Goal: Task Accomplishment & Management: Manage account settings

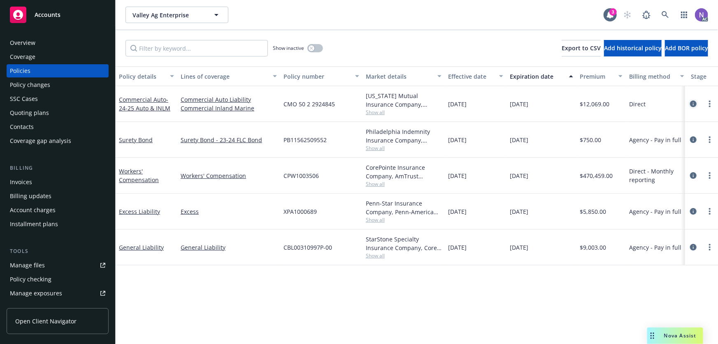
click at [695, 102] on icon "circleInformation" at bounding box center [693, 103] width 7 height 7
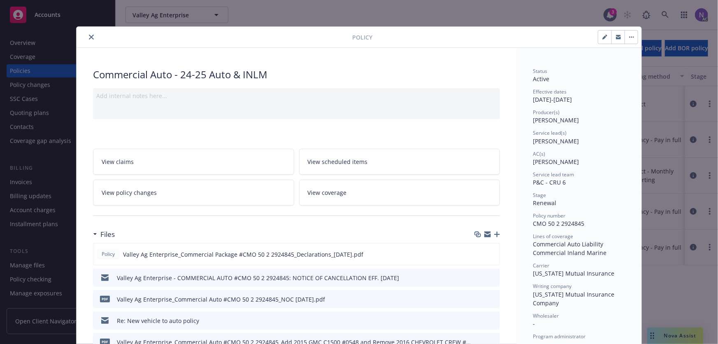
click at [496, 232] on icon "button" at bounding box center [497, 234] width 6 height 6
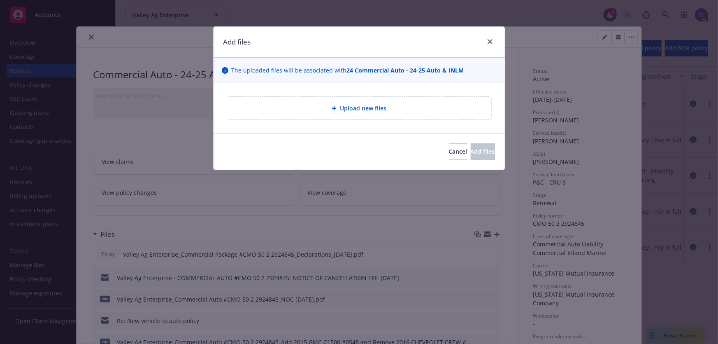
click at [292, 103] on div "Upload new files" at bounding box center [359, 107] width 251 height 9
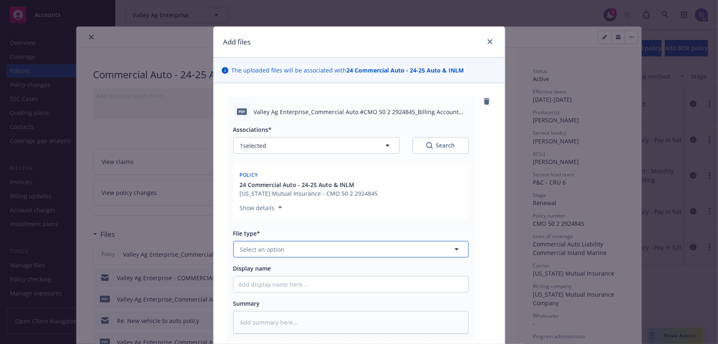
click at [278, 246] on span "Select an option" at bounding box center [262, 249] width 44 height 9
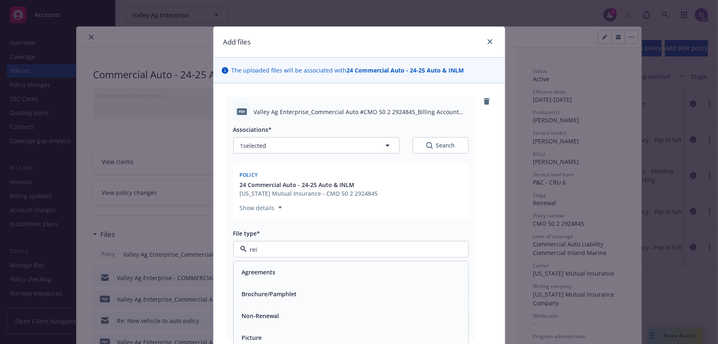
type input "rein"
click at [326, 261] on div "Reinstatement" at bounding box center [351, 272] width 235 height 22
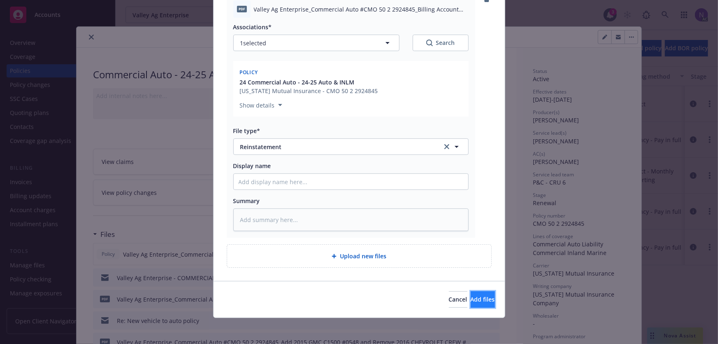
click at [471, 293] on button "Add files" at bounding box center [483, 299] width 24 height 16
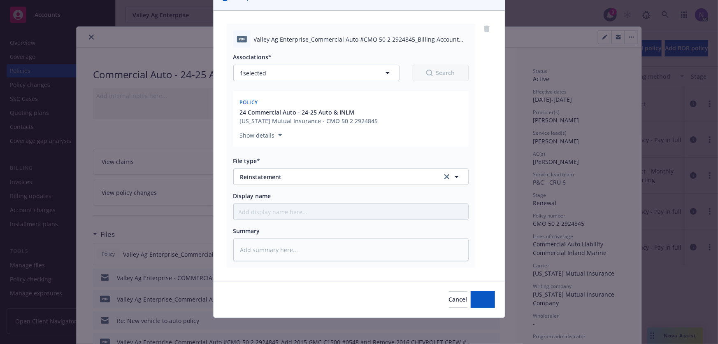
type textarea "x"
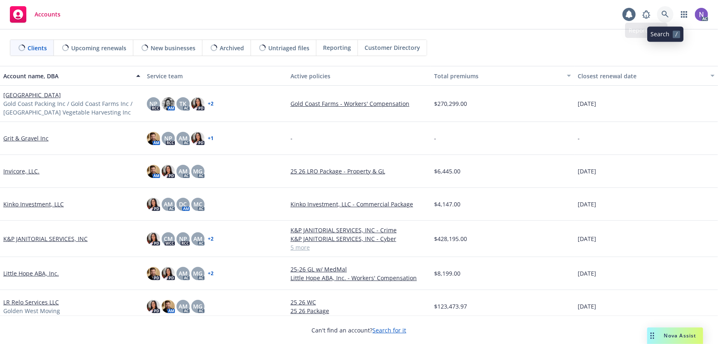
click at [665, 19] on link at bounding box center [665, 14] width 16 height 16
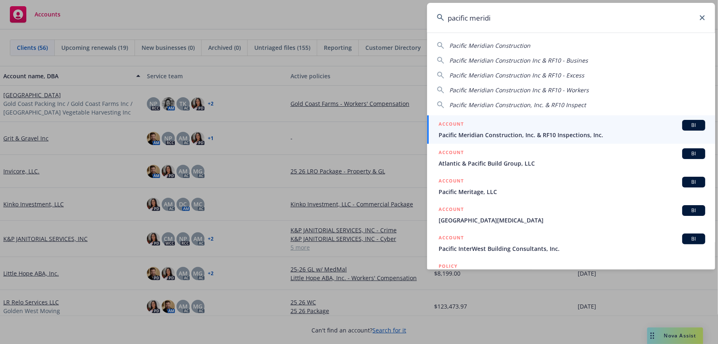
type input "pacific meridi"
click at [496, 136] on span "Pacific Meridian Construction, Inc. & RF10 Inspections, Inc." at bounding box center [572, 134] width 267 height 9
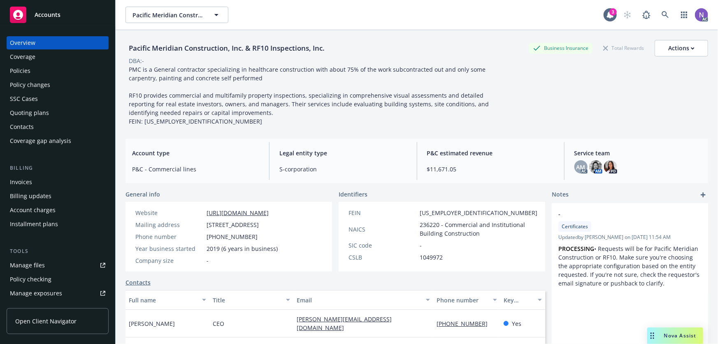
click at [79, 76] on div "Policies" at bounding box center [57, 70] width 95 height 13
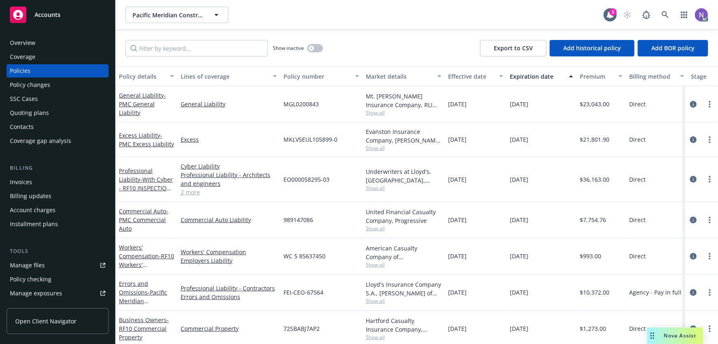
click at [690, 220] on icon "circleInformation" at bounding box center [693, 219] width 7 height 7
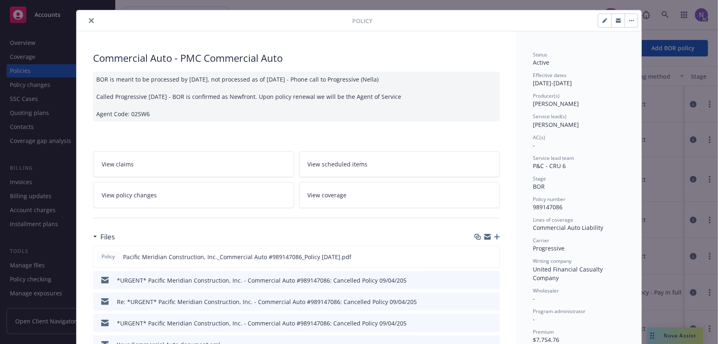
scroll to position [37, 0]
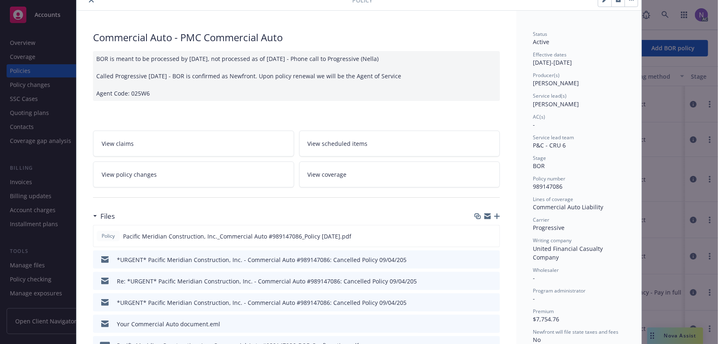
click at [495, 216] on icon "button" at bounding box center [497, 216] width 6 height 6
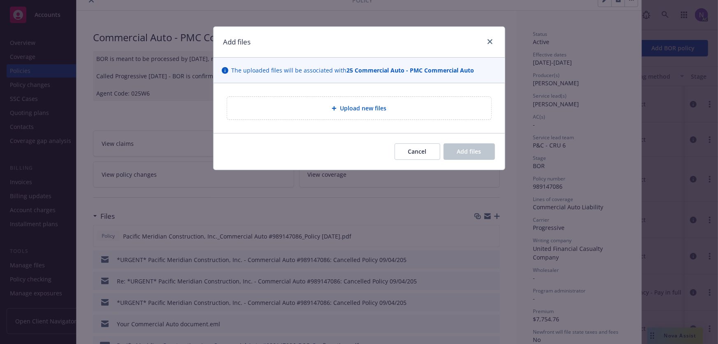
click at [314, 118] on div "Upload new files" at bounding box center [359, 108] width 264 height 23
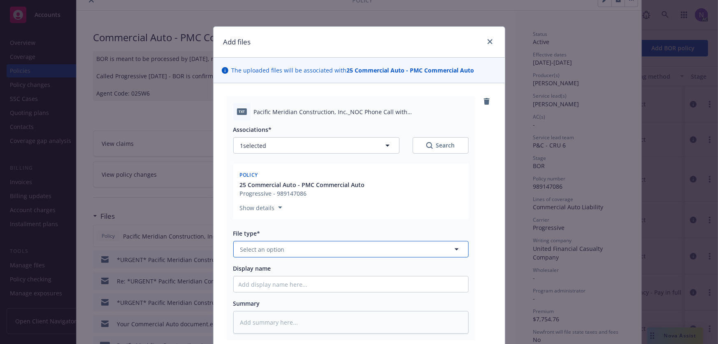
click at [290, 250] on button "Select an option" at bounding box center [350, 249] width 235 height 16
type input "o"
type input "notes"
click at [319, 272] on div "Notes" at bounding box center [351, 272] width 225 height 12
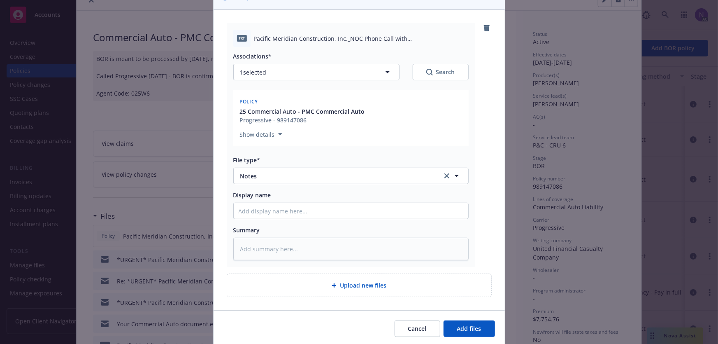
scroll to position [74, 0]
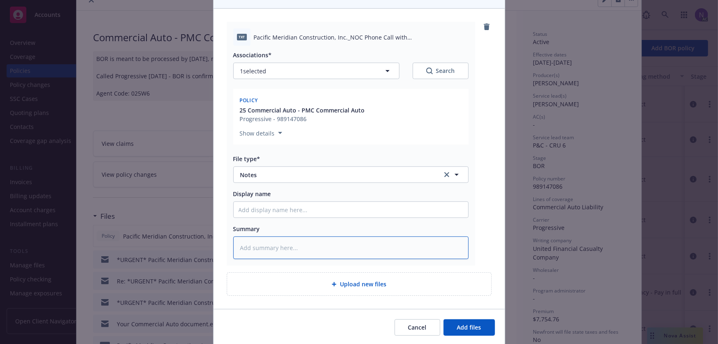
click at [280, 251] on textarea at bounding box center [350, 247] width 235 height 23
type textarea "x"
type textarea "P"
type textarea "x"
type textarea "Ph"
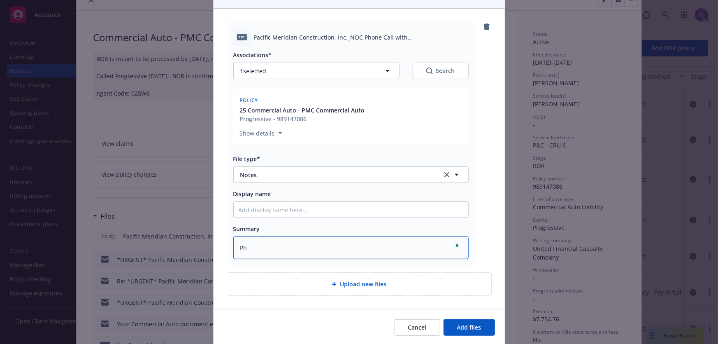
type textarea "x"
type textarea "Pho"
type textarea "x"
type textarea "Phon"
type textarea "x"
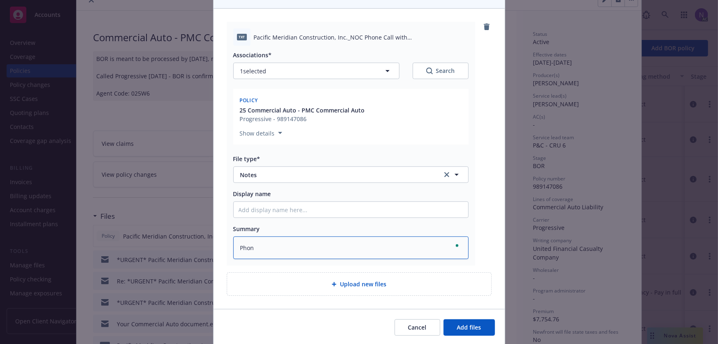
type textarea "Phone"
type textarea "x"
type textarea "Phone Cal"
type textarea "x"
type textarea "Phone Call"
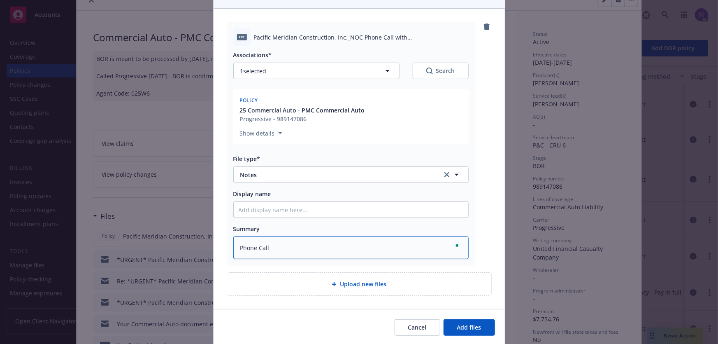
type textarea "x"
type textarea "Phone Call"
type textarea "x"
type textarea "Phone Call N"
type textarea "x"
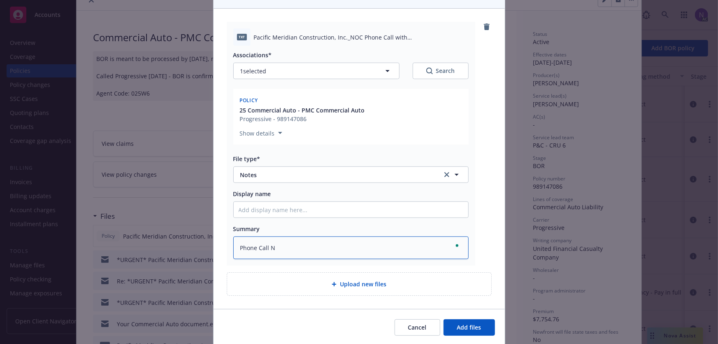
type textarea "Phone Call No"
type textarea "x"
type textarea "Phone Call Not"
type textarea "x"
type textarea "Phone Call Note"
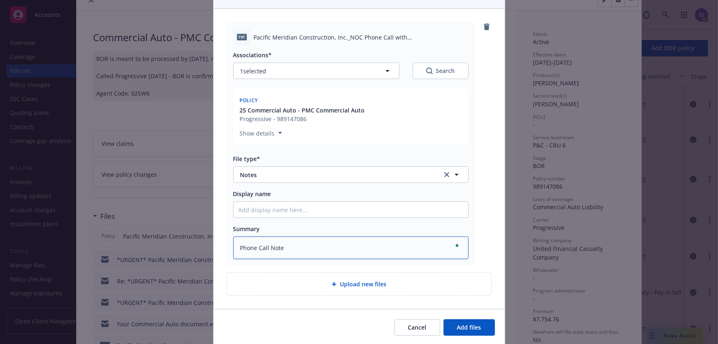
type textarea "x"
type textarea "Phone Call Notes"
type textarea "x"
type textarea "Phone Call Notes"
type textarea "x"
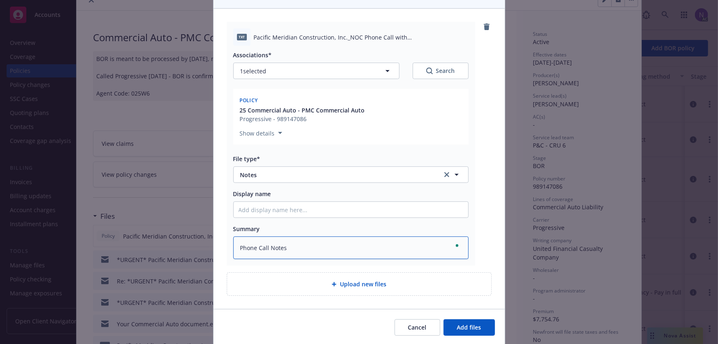
type textarea "Phone Call Notes w"
type textarea "x"
type textarea "Phone Call Notes wi"
type textarea "x"
type textarea "Phone Call Notes wit"
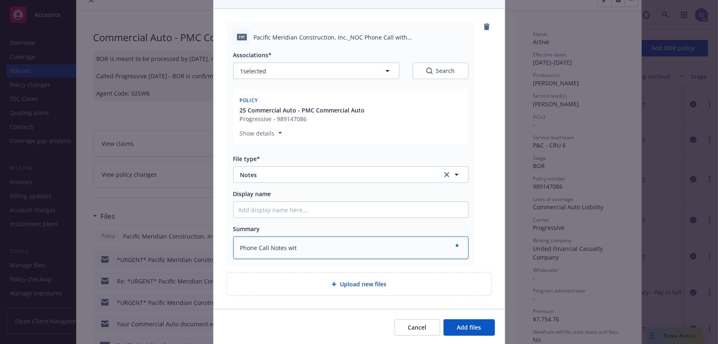
type textarea "x"
type textarea "Phone Call Notes with"
type textarea "x"
type textarea "Phone Call Notes with"
type textarea "x"
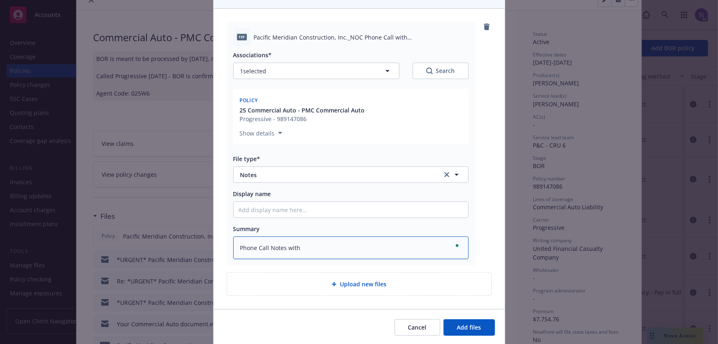
type textarea "Phone Call Notes with P"
type textarea "x"
type textarea "Phone Call Notes with Pr"
type textarea "x"
type textarea "Phone Call Notes with Pro"
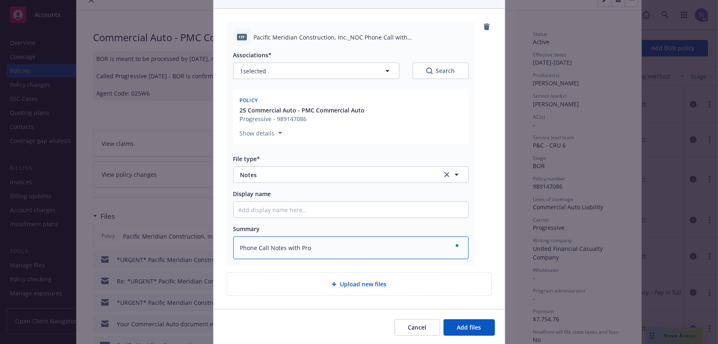
type textarea "x"
type textarea "Phone Call Notes with Prog"
type textarea "x"
type textarea "Phone Call Notes with Progr"
type textarea "x"
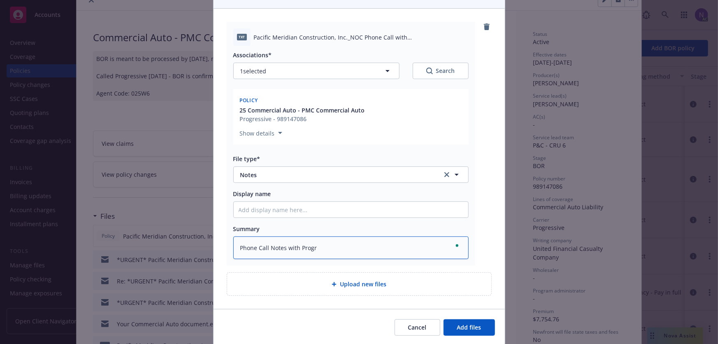
type textarea "Phone Call Notes with Progre"
type textarea "x"
type textarea "Phone Call Notes with Progres"
type textarea "x"
type textarea "Phone Call Notes with Progress"
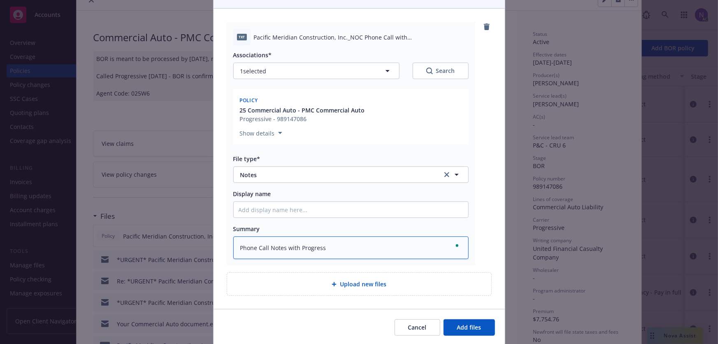
type textarea "x"
type textarea "Phone Call Notes with Progressi"
type textarea "x"
type textarea "Phone Call Notes with Progressiv"
type textarea "x"
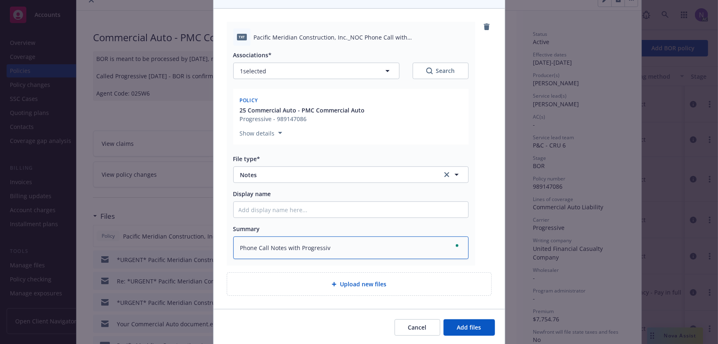
type textarea "Phone Call Notes with Progressive"
type textarea "x"
type textarea "Phone Call Notes with Progressive"
type textarea "x"
type textarea "Phone Call Notes with Progressive o"
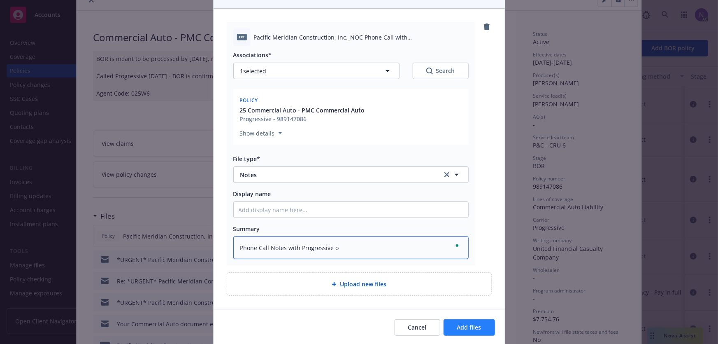
type textarea "x"
type textarea "Phone Call Notes with Progressive of"
type textarea "x"
type textarea "Phone Call Notes with Progressive ofr"
type textarea "x"
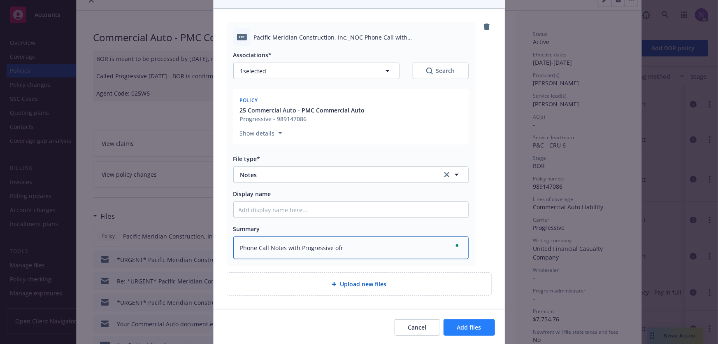
type textarea "Phone Call Notes with Progressive ofr"
type textarea "x"
type textarea "Phone Call Notes with Progressive ofr"
type textarea "x"
type textarea "Phone Call Notes with Progressive of"
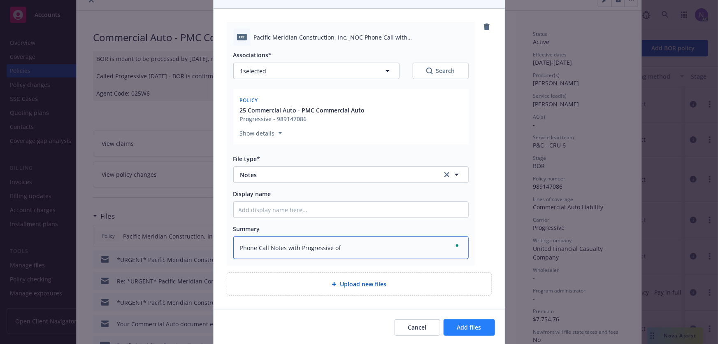
type textarea "x"
type textarea "Phone Call Notes with Progressive o"
type textarea "x"
type textarea "Phone Call Notes with Progressive"
type textarea "x"
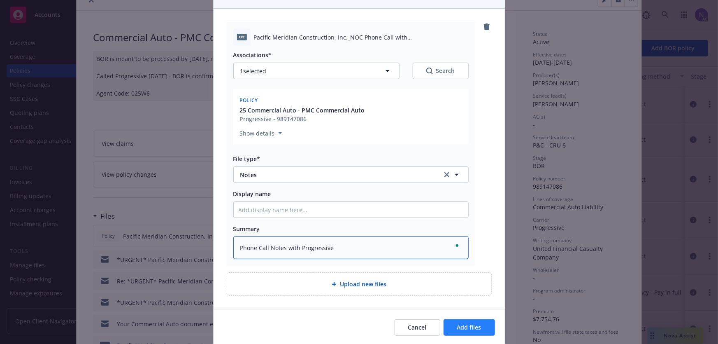
type textarea "Phone Call Notes with Progressive f"
type textarea "x"
type textarea "Phone Call Notes with Progressive fo"
type textarea "x"
type textarea "Phone Call Notes with Progressive for"
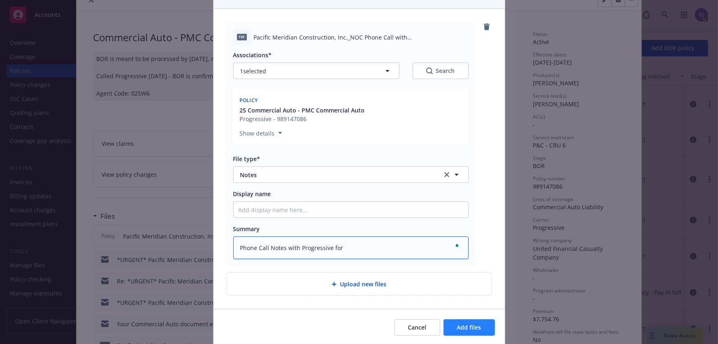
type textarea "x"
type textarea "Phone Call Notes with Progressive for"
type textarea "x"
type textarea "Phone Call Notes with Progressive for R"
type textarea "x"
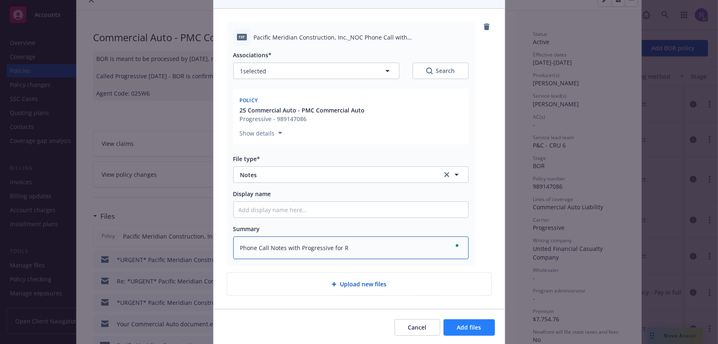
type textarea "Phone Call Notes with Progressive for RE"
type textarea "x"
type textarea "Phone Call Notes with Progressive for REI"
type textarea "x"
type textarea "Phone Call Notes with Progressive for REIN"
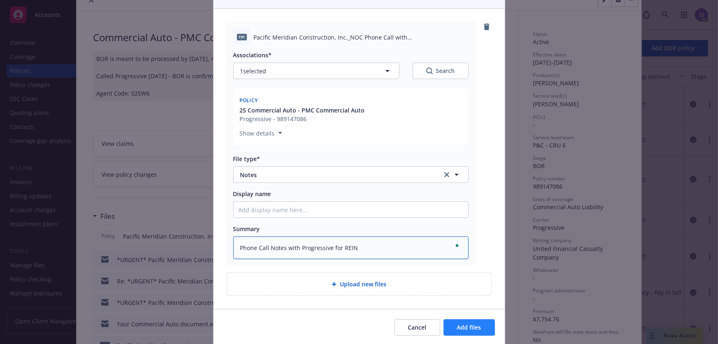
type textarea "x"
type textarea "Phone Call Notes with Progressive for REIN/"
type textarea "x"
type textarea "Phone Call Notes with Progressive for REIN/N"
type textarea "x"
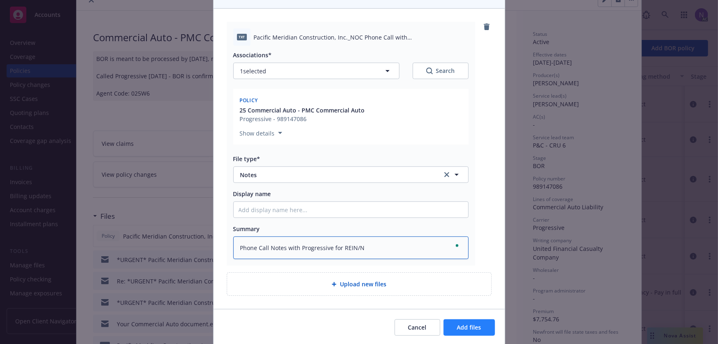
type textarea "Phone Call Notes with Progressive for REIN/NO"
type textarea "x"
type textarea "Phone Call Notes with Progressive for REIN/NOC"
type textarea "x"
type textarea "Phone Call Notes with Progressive for REIN/NOC"
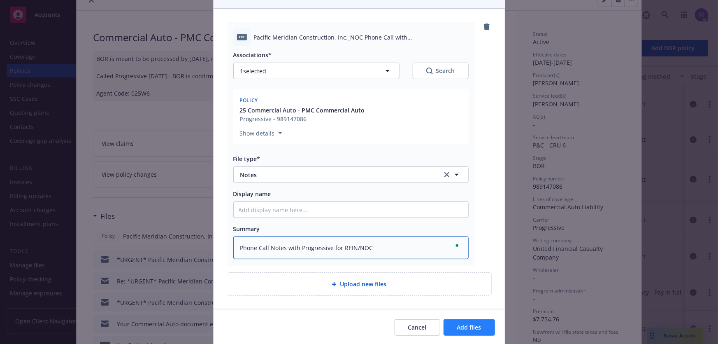
type textarea "x"
type textarea "Phone Call Notes with Progressive for REIN/NOC o"
type textarea "x"
type textarea "Phone Call Notes with Progressive for REIN/NOC on"
type textarea "x"
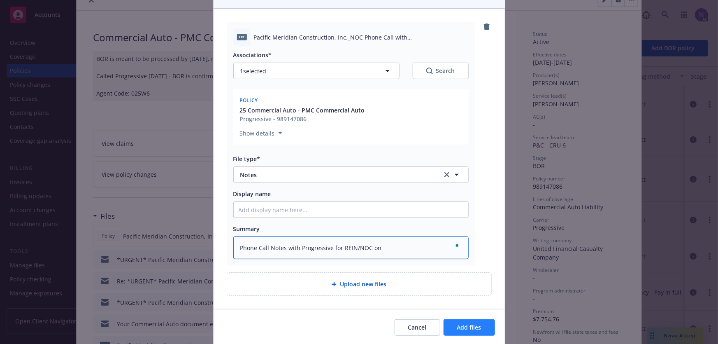
type textarea "Phone Call Notes with Progressive for REIN/NOC on"
type textarea "x"
type textarea "Phone Call Notes with Progressive for REIN/NOC on 0"
type textarea "x"
type textarea "Phone Call Notes with Progressive for REIN/NOC on 09"
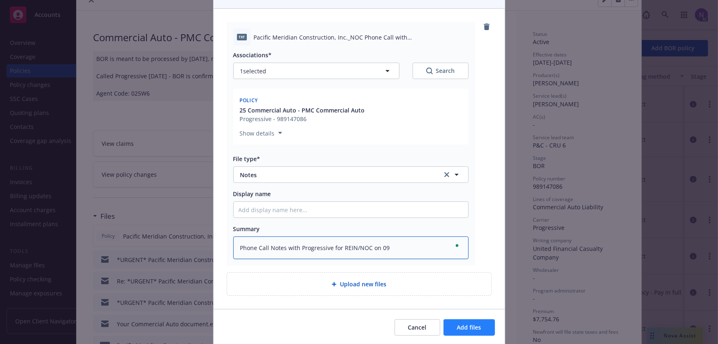
type textarea "x"
type textarea "Phone Call Notes with Progressive for REIN/NOC on 0"
type textarea "x"
type textarea "Phone Call Notes with Progressive for REIN/NOC on"
type textarea "x"
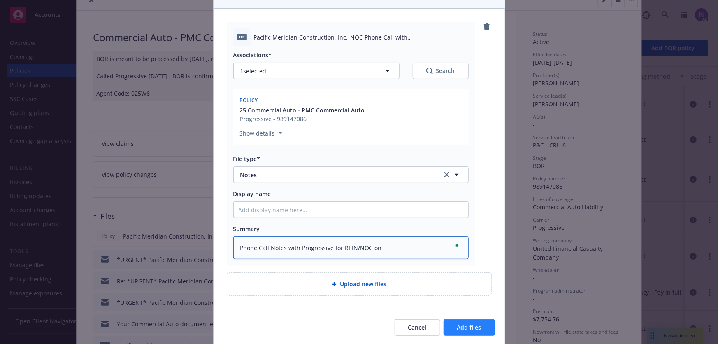
type textarea "Phone Call Notes with Progressive for REIN/NOC on"
type textarea "x"
type textarea "Phone Call Notes with Progressive for REIN/NOC o"
type textarea "x"
type textarea "Phone Call Notes with Progressive for REIN/NOC"
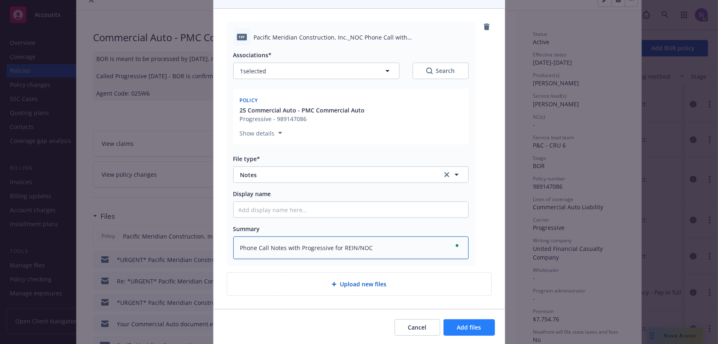
type textarea "x"
type textarea "Phone Call Notes with Progressive for REIN/NOC"
type textarea "x"
type textarea "Phone Call Notes with Progressive for REIN/NO"
type textarea "x"
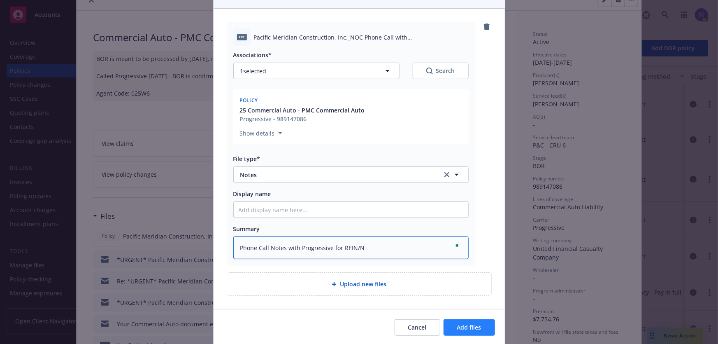
type textarea "Phone Call Notes with Progressive for REIN/"
type textarea "x"
type textarea "Phone Call Notes with Progressive for REIN"
type textarea "x"
type textarea "Phone Call Notes with Progressive for REIN/"
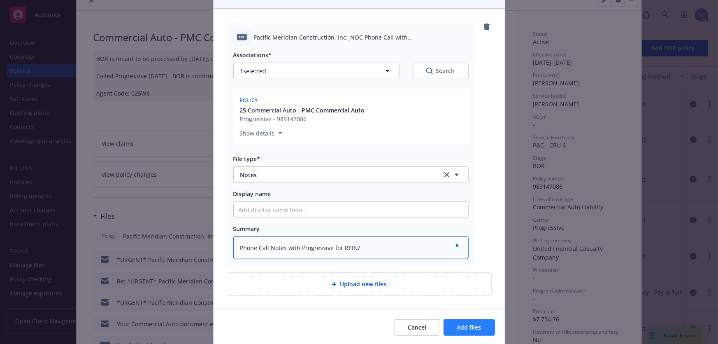
type textarea "x"
type textarea "Phone Call Notes with Progressive for REIN/C"
type textarea "x"
type textarea "Phone Call Notes with Progressive for REIN/Ca"
type textarea "x"
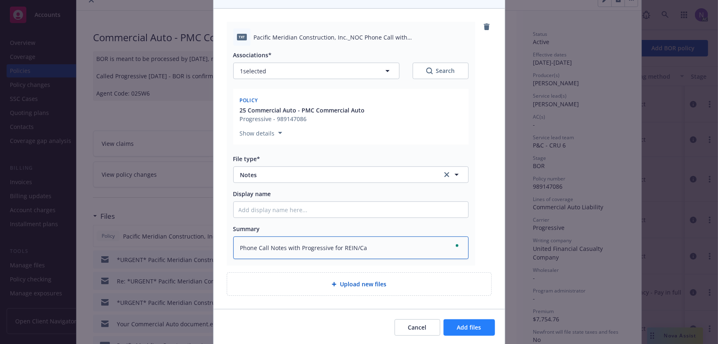
type textarea "Phone Call Notes with Progressive for REIN/Can"
type textarea "x"
type textarea "Phone Call Notes with Progressive for REIN/Canc"
type textarea "x"
type textarea "Phone Call Notes with Progressive for REIN/Cance"
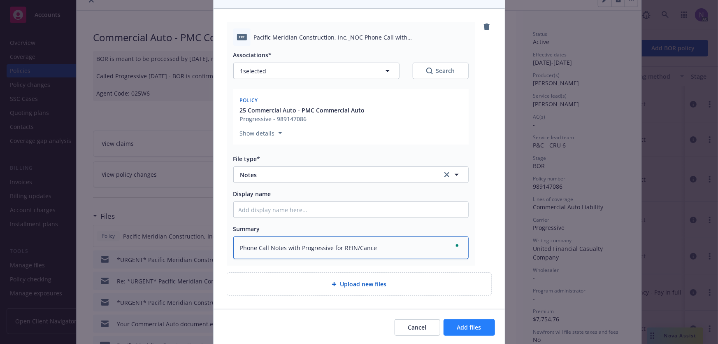
type textarea "x"
type textarea "Phone Call Notes with Progressive for REIN/Cancel"
type textarea "x"
type textarea "Phone Call Notes with Progressive for REIN/Cancella"
type textarea "x"
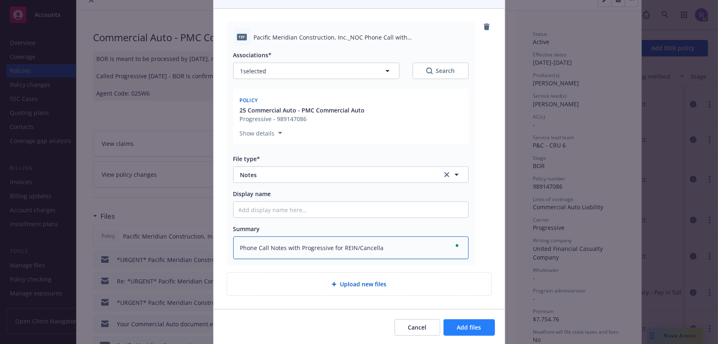
type textarea "Phone Call Notes with Progressive for REIN/Cancellai"
type textarea "x"
type textarea "Phone Call Notes with Progressive for REIN/Cancellaio"
type textarea "x"
type textarea "Phone Call Notes with Progressive for REIN/Cancellaion"
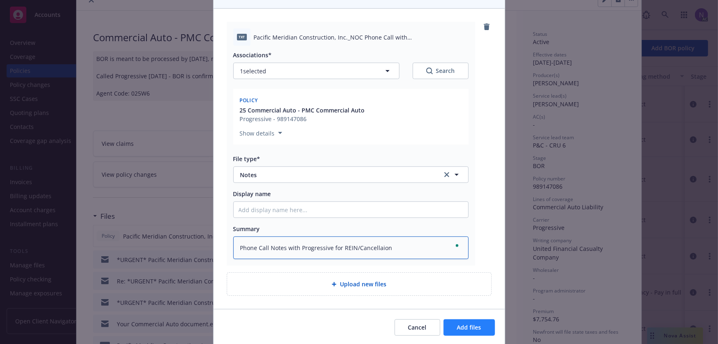
type textarea "x"
type textarea "Phone Call Notes with Progressive for REIN/Cancellaion"
type textarea "x"
type textarea "Phone Call Notes with Progressive for REIN/Cancellaion"
type textarea "x"
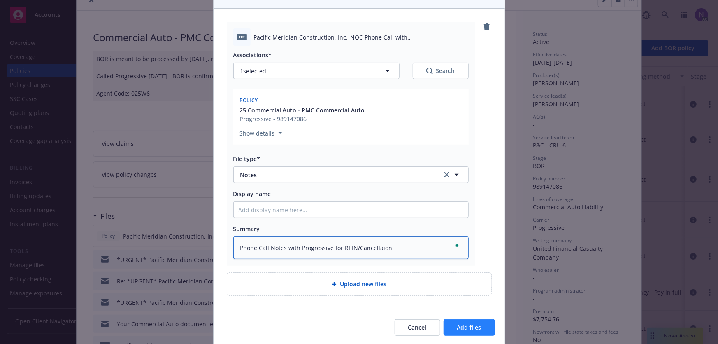
type textarea "Phone Call Notes with Progressive for REIN/Cancellaio"
type textarea "x"
type textarea "Phone Call Notes with Progressive for REIN/Cancellai"
type textarea "x"
type textarea "Phone Call Notes with Progressive for REIN/Cancella"
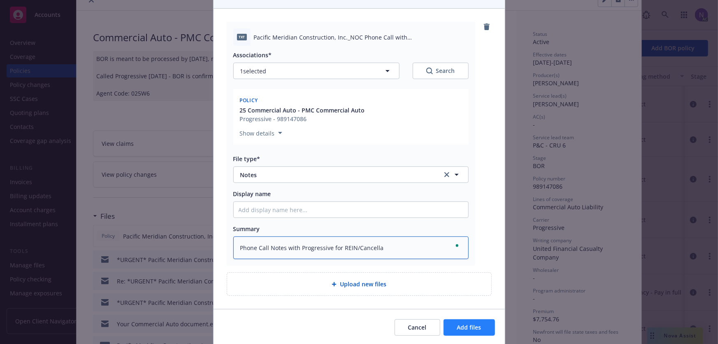
type textarea "x"
type textarea "Phone Call Notes with Progressive for REIN/Cancellat"
type textarea "x"
type textarea "Phone Call Notes with Progressive for REIN/Cancellati"
type textarea "x"
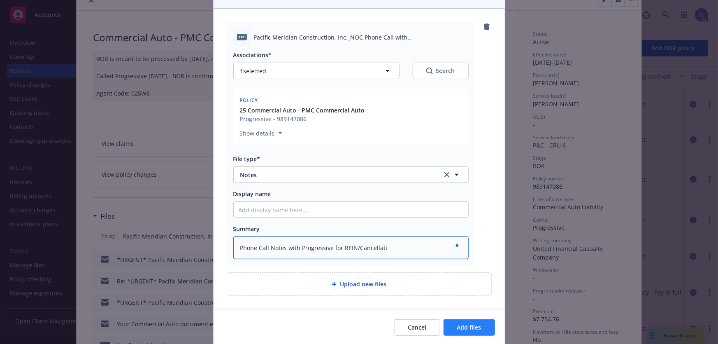
type textarea "Phone Call Notes with Progressive for REIN/Cancellatio"
type textarea "x"
type textarea "Phone Call Notes with Progressive for REIN/Cancellation"
type textarea "x"
type textarea "Phone Call Notes with Progressive for REIN/Cancellation 0"
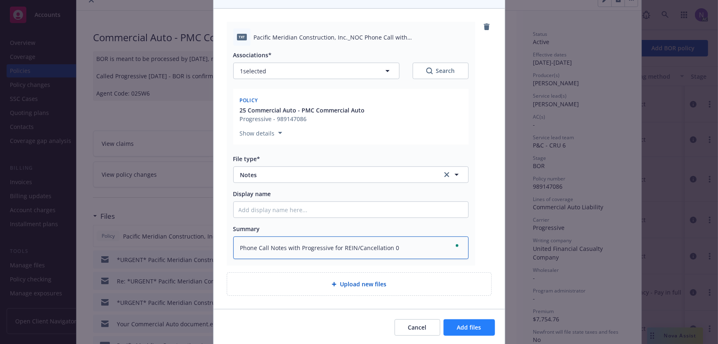
type textarea "x"
type textarea "Phone Call Notes with Progressive for REIN/Cancellation 09"
type textarea "x"
type textarea "Phone Call Notes with Progressive for REIN/Cancellation 09/"
type textarea "x"
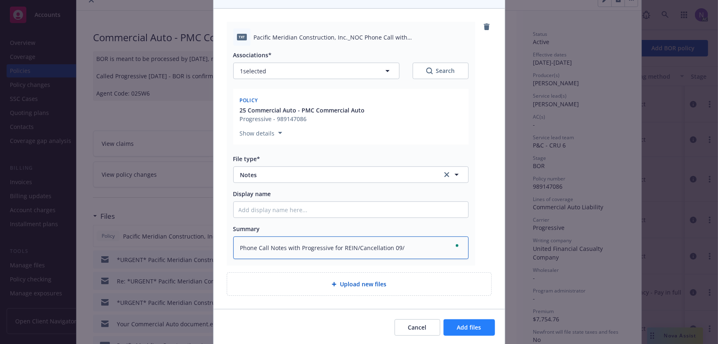
type textarea "Phone Call Notes with Progressive for REIN/Cancellation 09/0"
type textarea "x"
type textarea "Phone Call Notes with Progressive for REIN/Cancellation 09/04"
type textarea "x"
type textarea "Phone Call Notes with Progressive for REIN/Cancellation 09/04/"
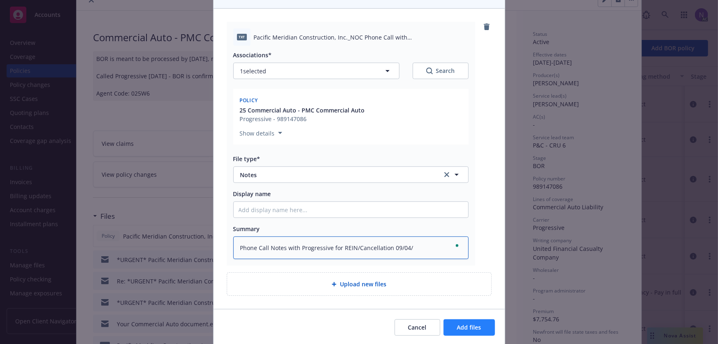
type textarea "x"
type textarea "Phone Call Notes with Progressive for REIN/Cancellation 09/04/20"
type textarea "x"
type textarea "Phone Call Notes with Progressive for REIN/Cancellation 09/04/202"
type textarea "x"
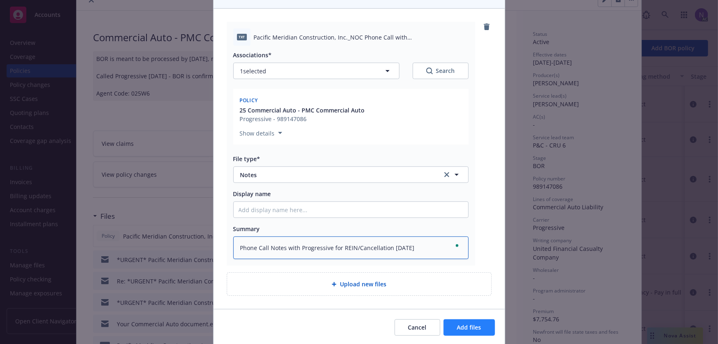
type textarea "Phone Call Notes with Progressive for REIN/Cancellation 09/04/2025"
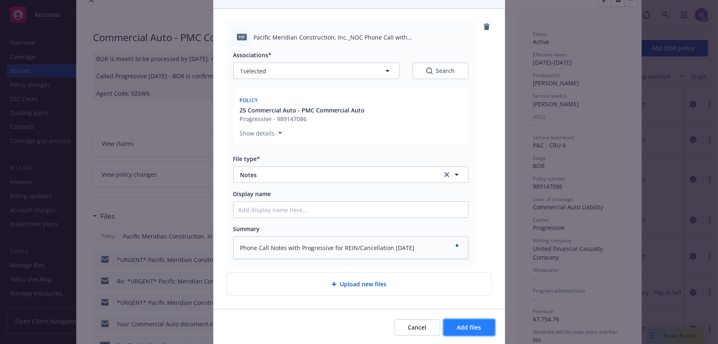
click at [473, 321] on button "Add files" at bounding box center [469, 327] width 51 height 16
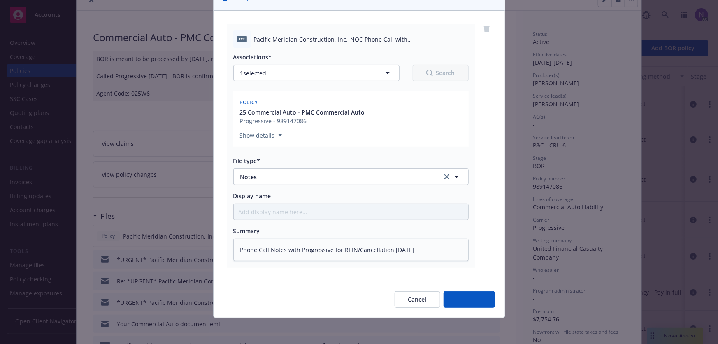
type textarea "x"
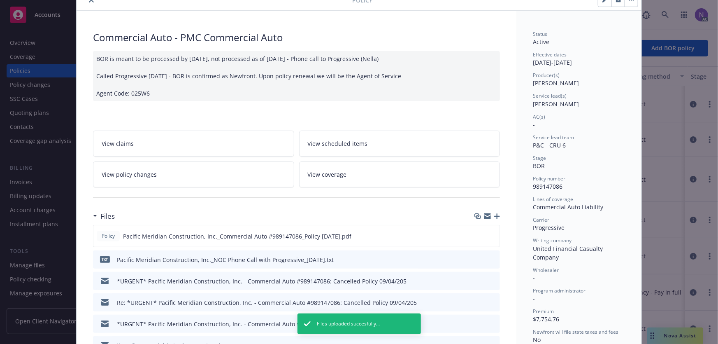
click at [492, 259] on icon "preview file" at bounding box center [492, 259] width 7 height 6
